Goal: Information Seeking & Learning: Learn about a topic

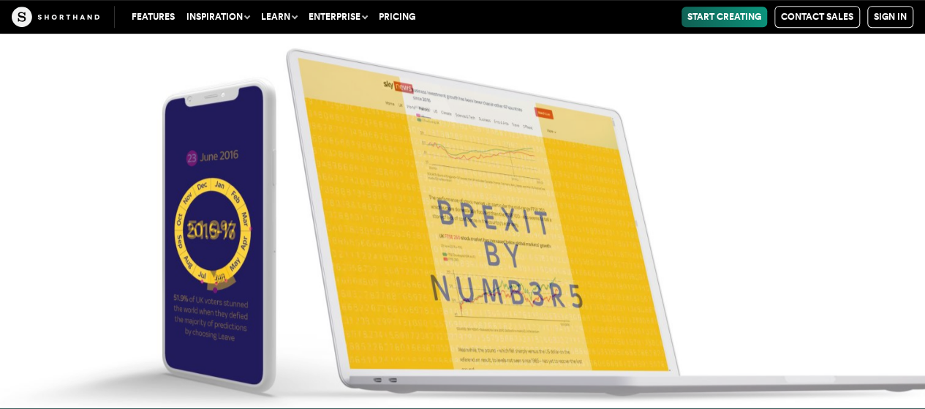
scroll to position [5972, 0]
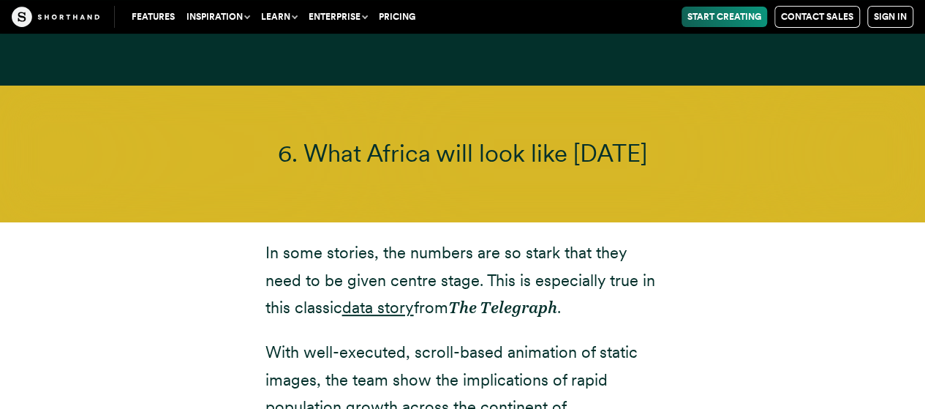
scroll to position [11279, 0]
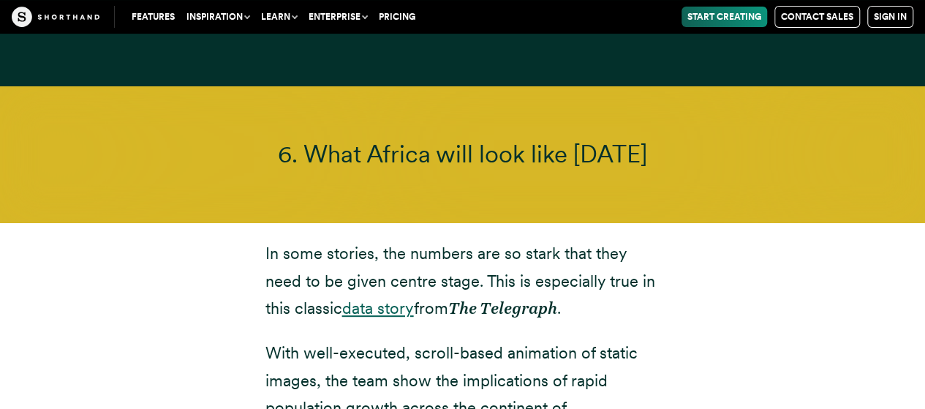
click at [399, 298] on link "data story" at bounding box center [378, 307] width 72 height 19
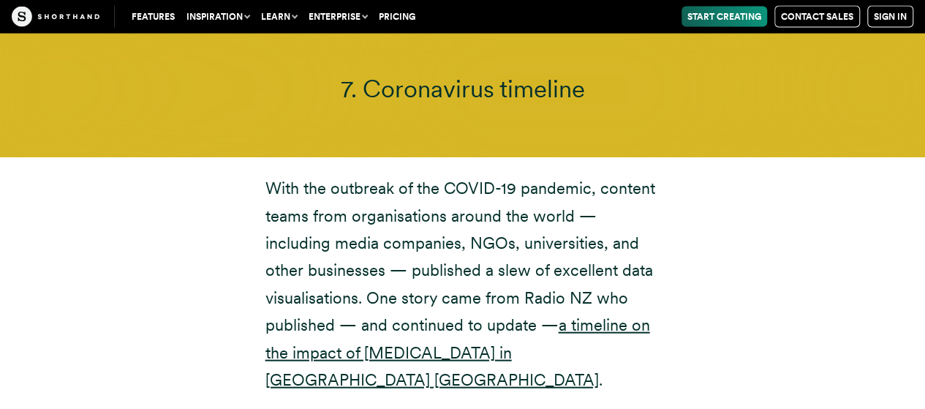
scroll to position [12548, 0]
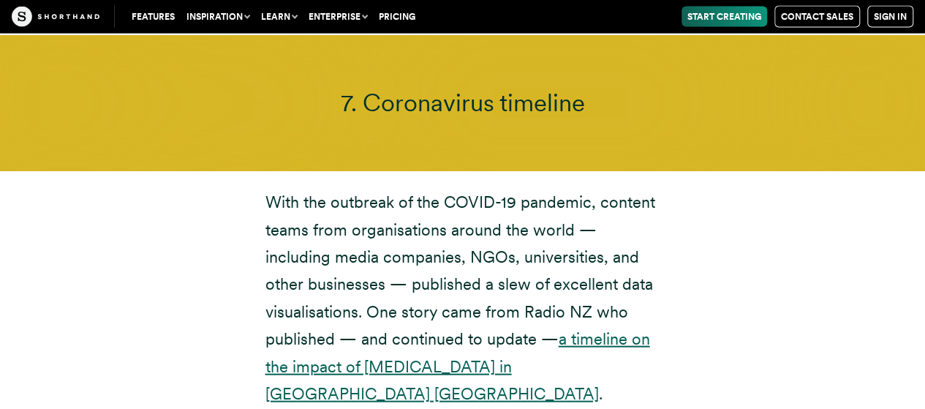
click at [484, 329] on link "a timeline on the impact of [MEDICAL_DATA] in [GEOGRAPHIC_DATA] [GEOGRAPHIC_DAT…" at bounding box center [458, 366] width 385 height 74
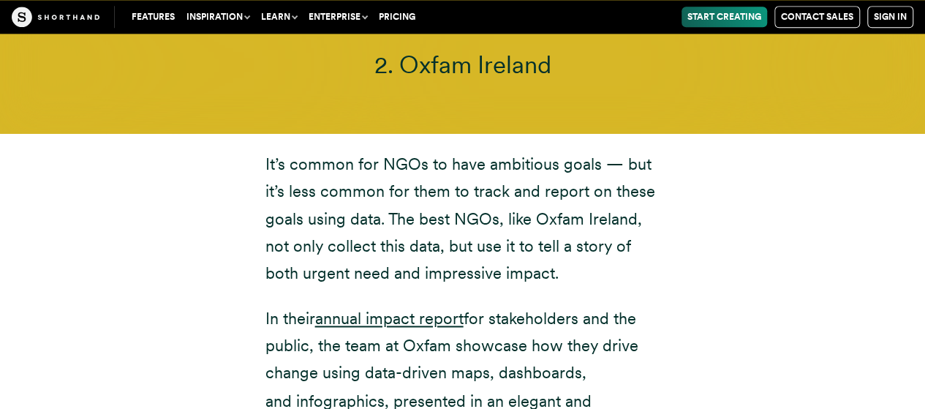
scroll to position [6497, 0]
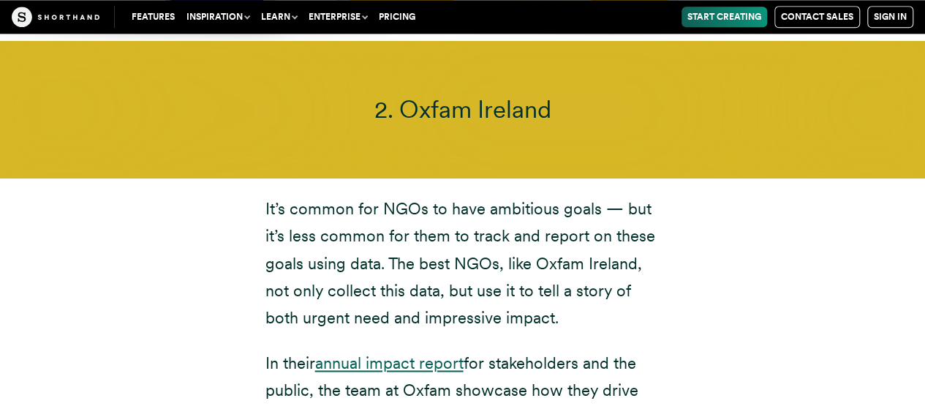
click at [413, 353] on link "annual impact report" at bounding box center [389, 362] width 149 height 19
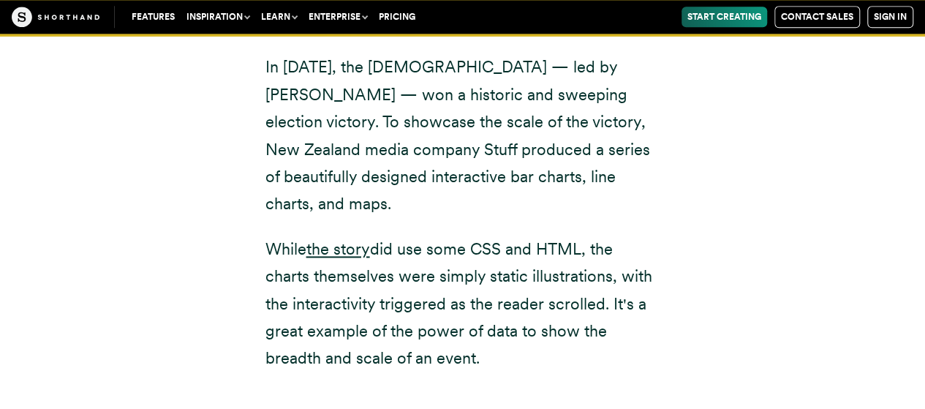
scroll to position [9265, 0]
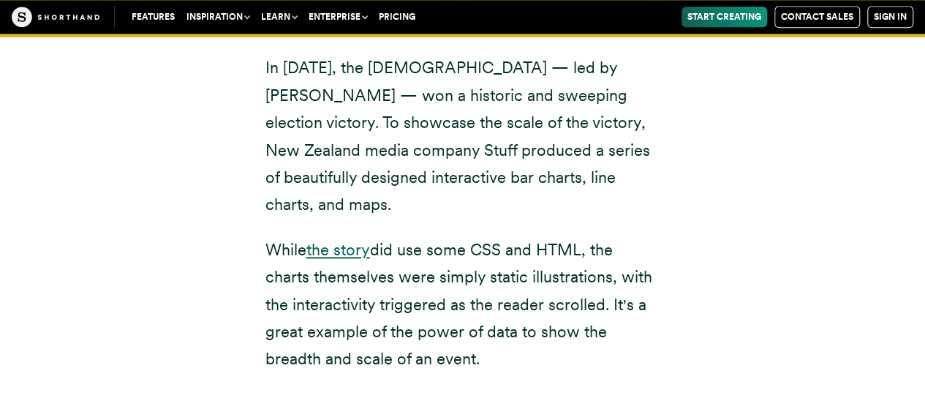
click at [347, 240] on link "the story" at bounding box center [339, 249] width 64 height 19
